Goal: Navigation & Orientation: Find specific page/section

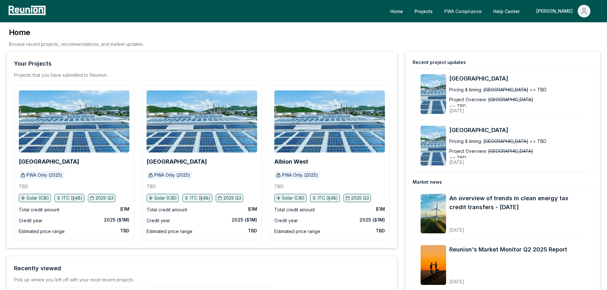
click at [487, 12] on link "PWA Compliance" at bounding box center [463, 11] width 48 height 13
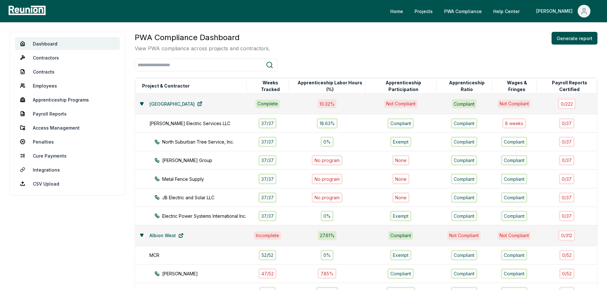
click at [143, 104] on icon at bounding box center [142, 104] width 4 height 4
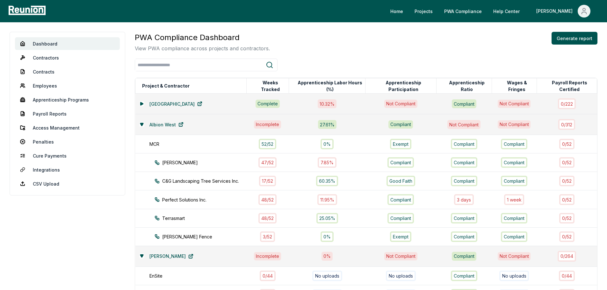
click at [140, 129] on div "Albion West" at bounding box center [191, 124] width 104 height 13
click at [141, 125] on icon at bounding box center [141, 124] width 3 height 3
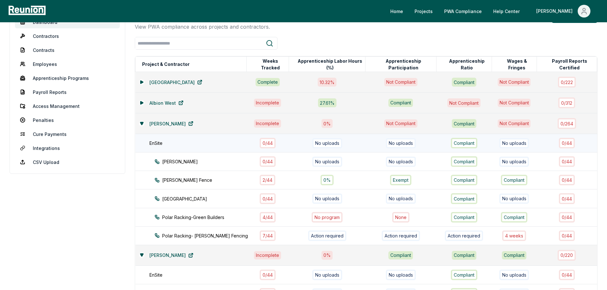
scroll to position [32, 0]
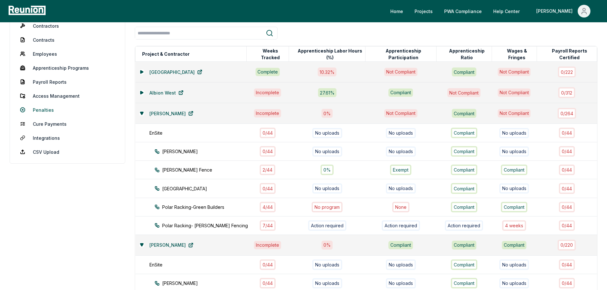
click at [40, 114] on link "Penalties" at bounding box center [67, 110] width 105 height 13
click at [54, 81] on link "Payroll Reports" at bounding box center [67, 82] width 105 height 13
click at [47, 109] on link "Penalties" at bounding box center [67, 110] width 105 height 13
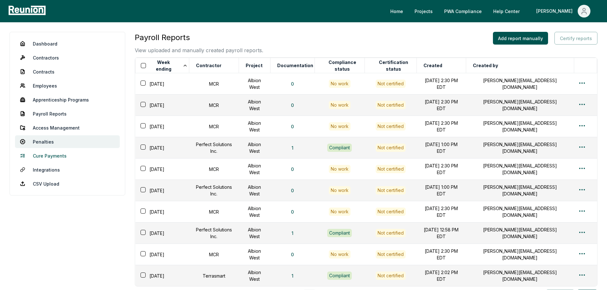
click at [55, 159] on link "Cure Payments" at bounding box center [67, 156] width 105 height 13
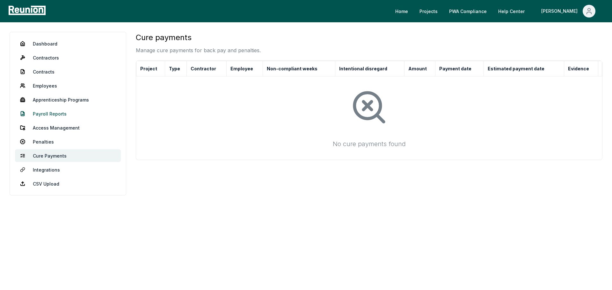
click at [55, 114] on link "Payroll Reports" at bounding box center [68, 113] width 106 height 13
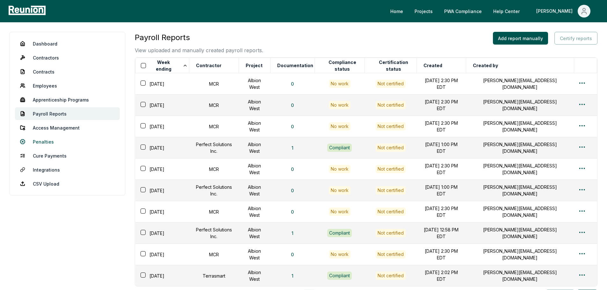
click at [42, 144] on link "Penalties" at bounding box center [67, 141] width 105 height 13
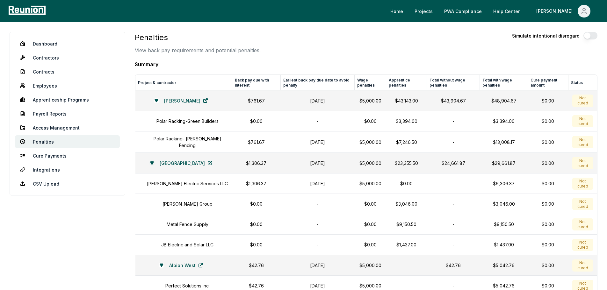
click at [151, 164] on icon at bounding box center [152, 163] width 3 height 3
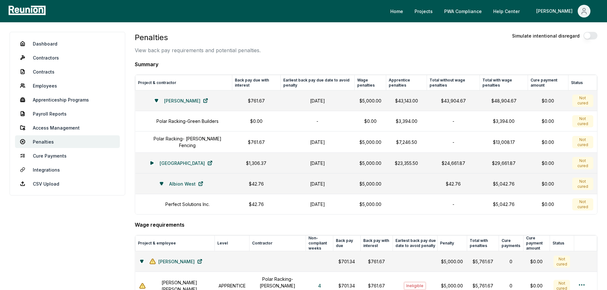
click at [160, 183] on icon at bounding box center [161, 184] width 3 height 3
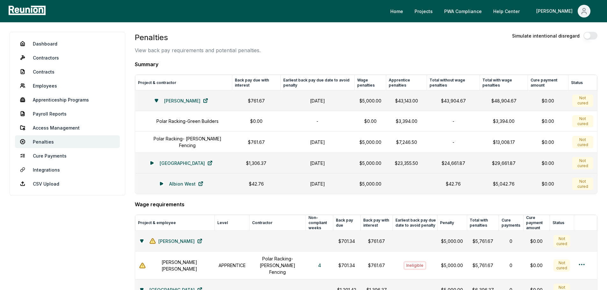
click at [157, 101] on icon at bounding box center [156, 100] width 3 height 3
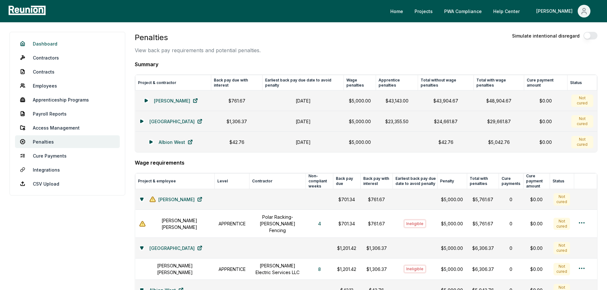
click at [24, 46] on link "Dashboard" at bounding box center [67, 43] width 105 height 13
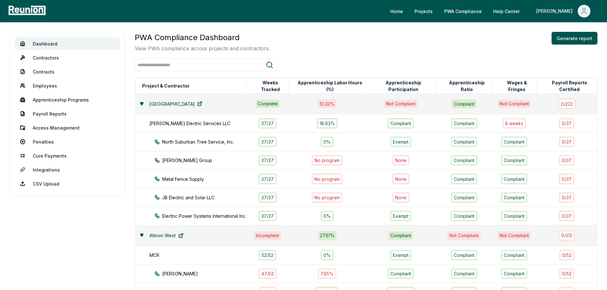
click at [143, 106] on button at bounding box center [141, 103] width 5 height 5
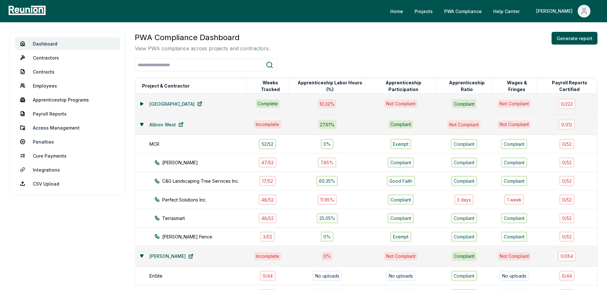
click at [144, 128] on div "Albion West" at bounding box center [191, 124] width 104 height 13
click at [142, 122] on button at bounding box center [141, 124] width 5 height 5
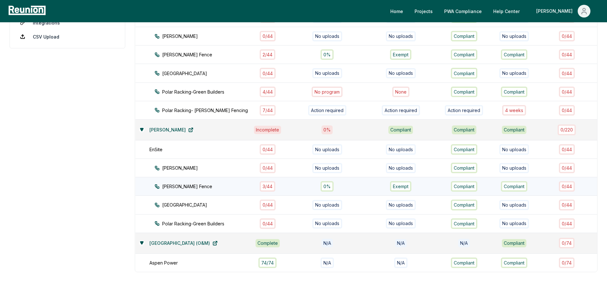
scroll to position [195, 0]
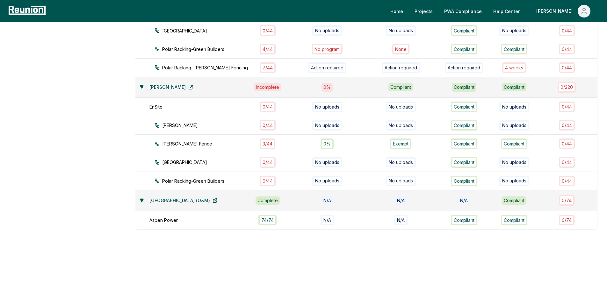
click at [142, 199] on icon at bounding box center [142, 201] width 4 height 4
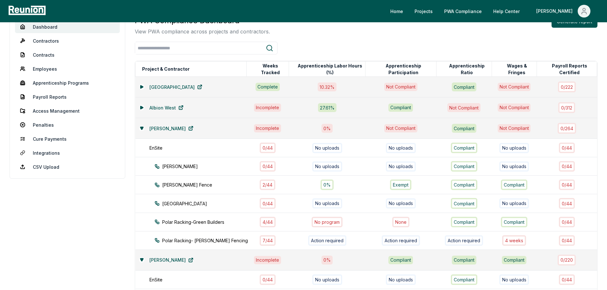
scroll to position [0, 0]
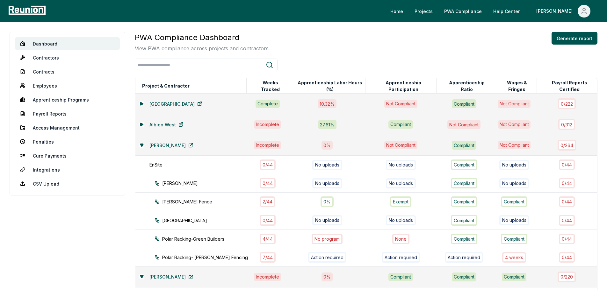
click at [71, 233] on aside "Dashboard Contractors Contracts Employees [DEMOGRAPHIC_DATA] Programs Payroll R…" at bounding box center [68, 242] width 116 height 420
click at [50, 81] on link "Employees" at bounding box center [67, 85] width 105 height 13
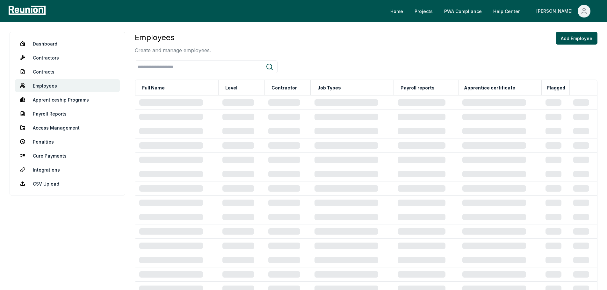
click at [573, 11] on div "[PERSON_NAME]" at bounding box center [556, 11] width 39 height 13
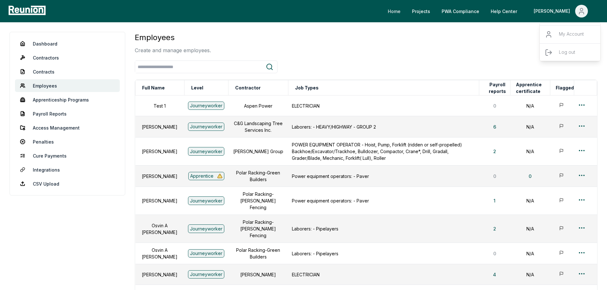
click at [406, 11] on link "Home" at bounding box center [394, 11] width 23 height 13
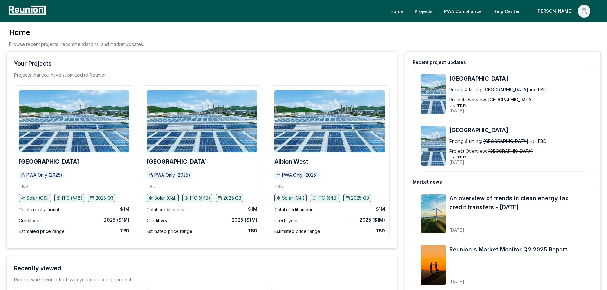
click at [438, 16] on link "Projects" at bounding box center [424, 11] width 28 height 13
